Goal: Task Accomplishment & Management: Use online tool/utility

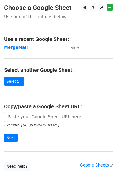
click at [18, 49] on strong "MergeMail" at bounding box center [16, 47] width 24 height 5
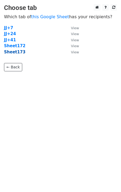
click at [19, 53] on strong "Sheet173" at bounding box center [14, 52] width 21 height 5
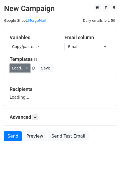
click at [24, 70] on link "Load..." at bounding box center [20, 68] width 21 height 8
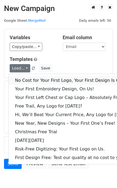
click at [34, 79] on link "No Cost for Your First Logo, Your First Design Is On Us!" at bounding box center [74, 80] width 130 height 9
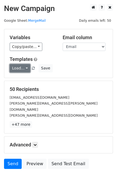
click at [25, 69] on link "Load..." at bounding box center [20, 68] width 21 height 8
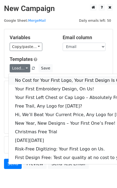
click at [30, 77] on link "No Cost for Your First Logo, Your First Design Is On Us!" at bounding box center [74, 80] width 130 height 9
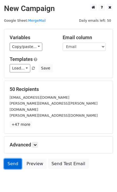
click at [16, 159] on link "Send" at bounding box center [13, 164] width 18 height 10
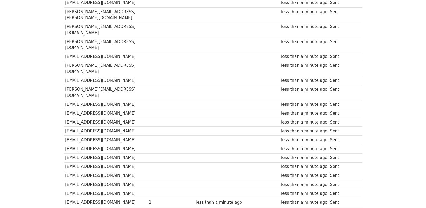
scroll to position [19, 0]
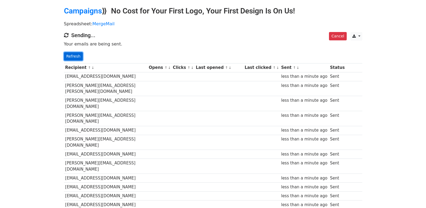
click at [75, 56] on link "Refresh" at bounding box center [73, 56] width 19 height 8
